Goal: Find contact information: Find contact information

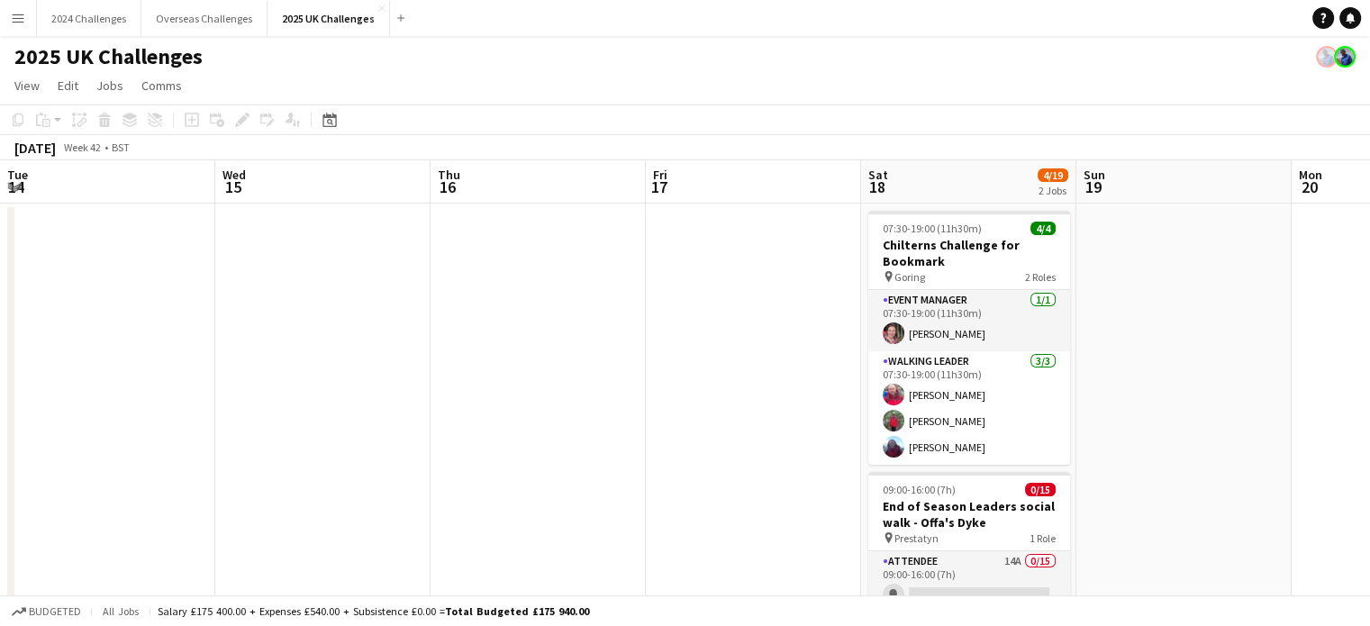
scroll to position [0, 466]
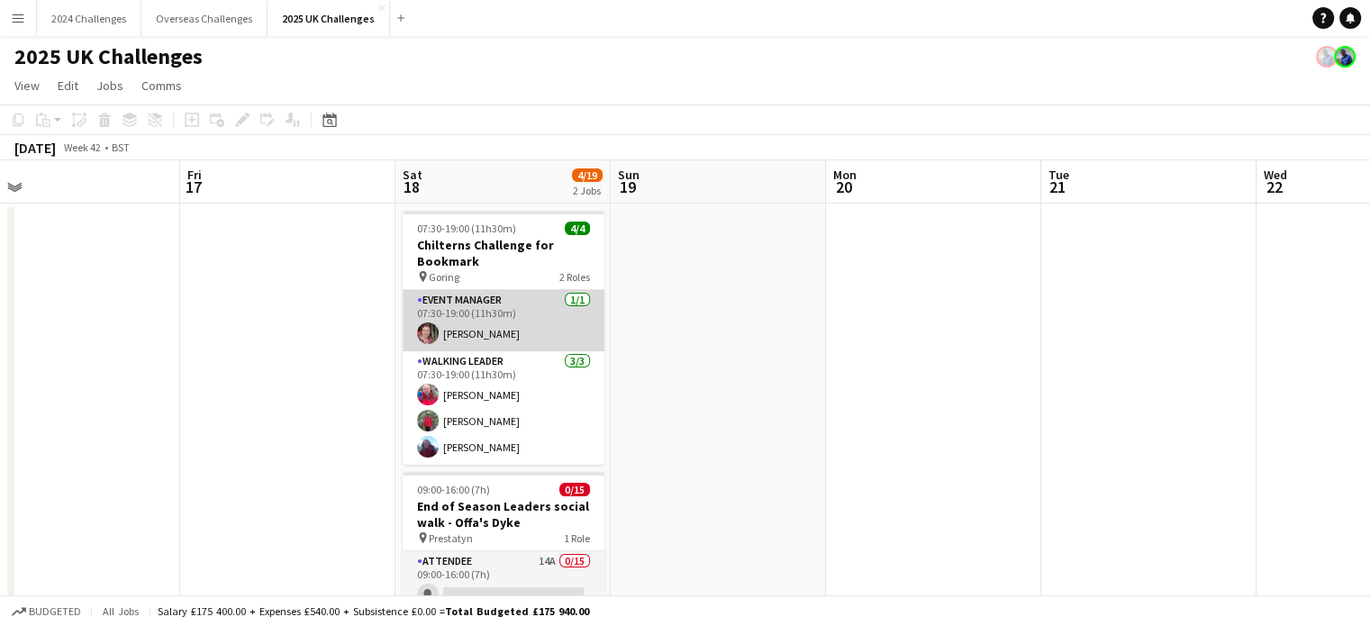
click at [486, 331] on app-card-role "Event Manager [DATE] 07:30-19:00 (11h30m) [PERSON_NAME]" at bounding box center [504, 320] width 202 height 61
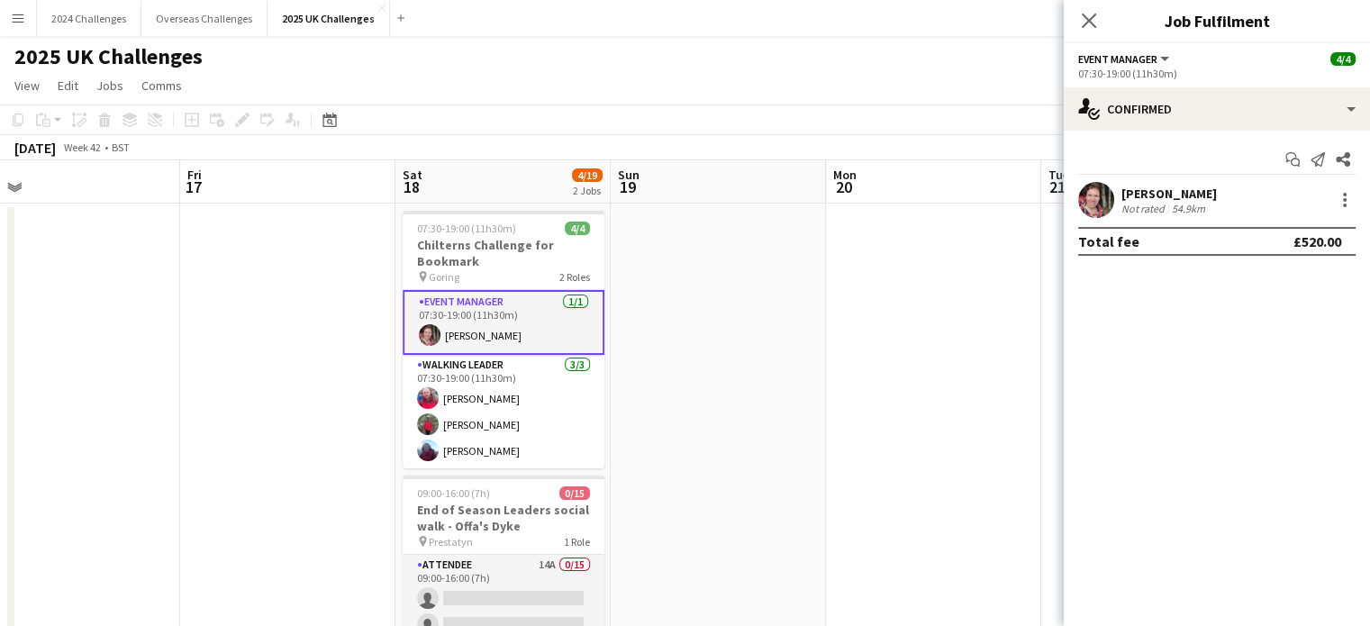
click at [1157, 190] on div "[PERSON_NAME]" at bounding box center [1168, 194] width 95 height 16
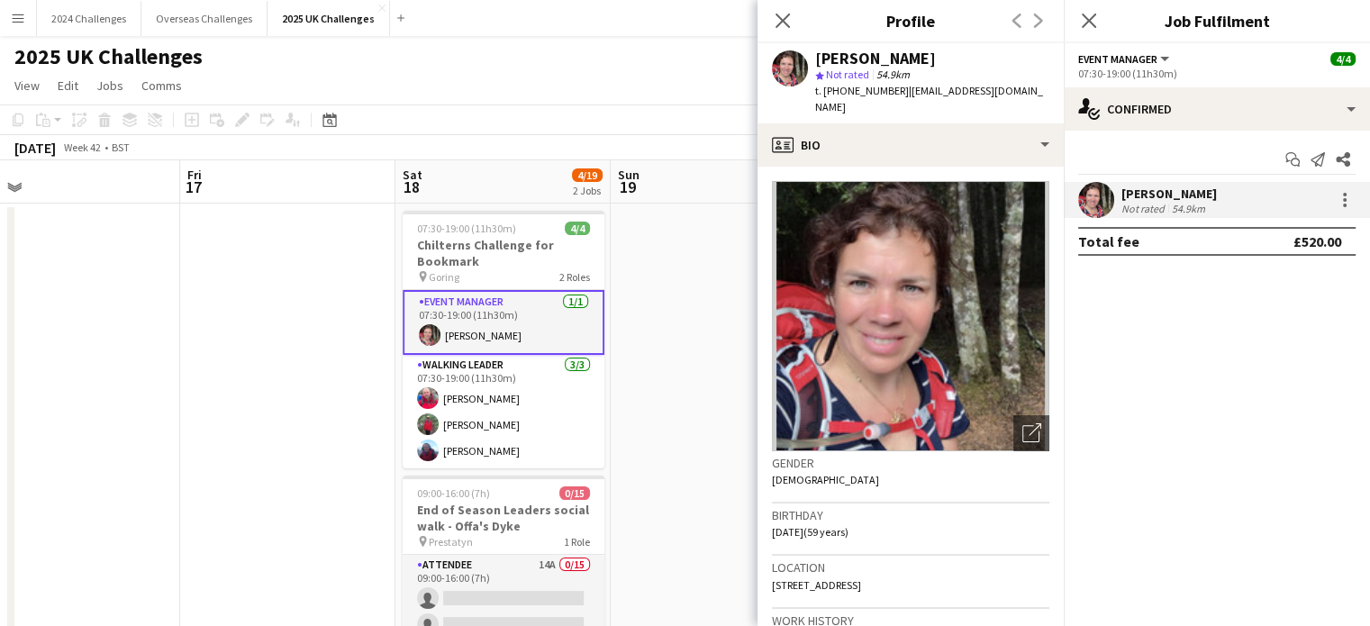
drag, startPoint x: 901, startPoint y: 566, endPoint x: 765, endPoint y: 565, distance: 136.0
click at [765, 565] on app-crew-profile-bio "Open photos pop-in Gender [DEMOGRAPHIC_DATA] Birthday [DEMOGRAPHIC_DATA] (59 ye…" at bounding box center [911, 396] width 306 height 459
copy span "[STREET_ADDRESS]"
drag, startPoint x: 987, startPoint y: 89, endPoint x: 900, endPoint y: 90, distance: 87.4
click at [900, 90] on app-profile-header "[PERSON_NAME] star Not rated 54.9km t. [PHONE_NUMBER] | [EMAIL_ADDRESS][DOMAIN_…" at bounding box center [911, 83] width 306 height 80
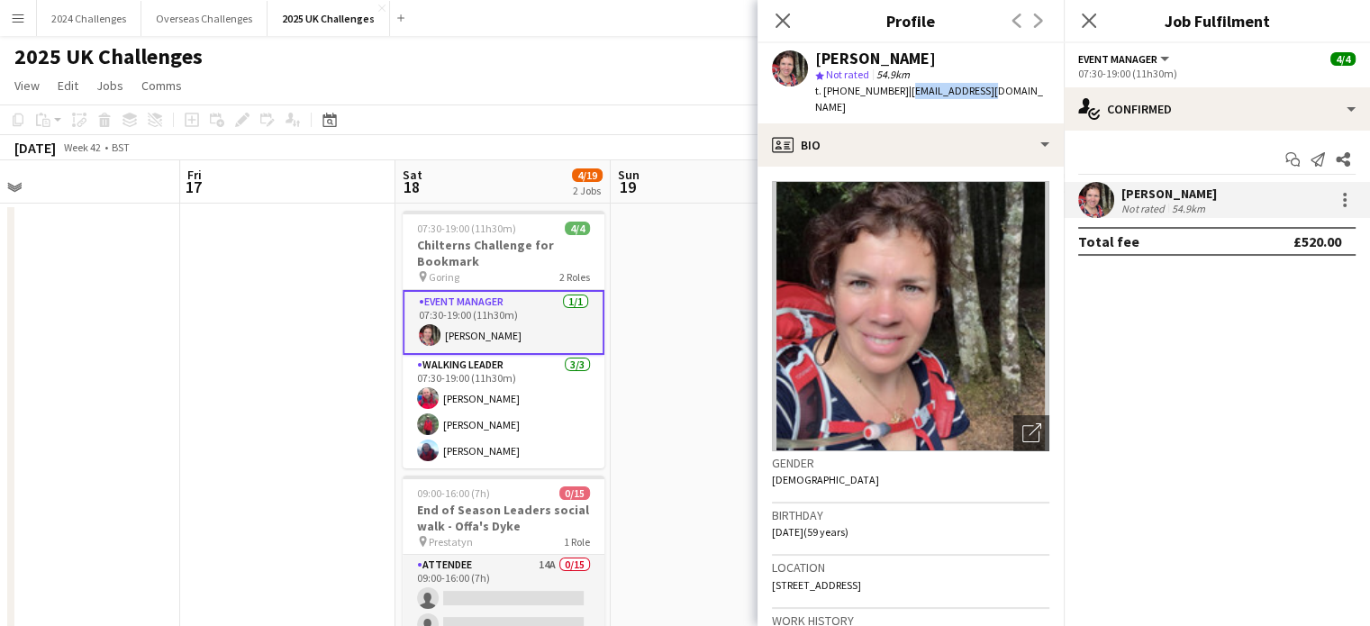
copy span "[EMAIL_ADDRESS][DOMAIN_NAME]"
drag, startPoint x: 891, startPoint y: 89, endPoint x: 839, endPoint y: 86, distance: 52.4
click at [839, 86] on span "t. [PHONE_NUMBER]" at bounding box center [862, 91] width 94 height 14
copy span "7740461965"
